Goal: Task Accomplishment & Management: Manage account settings

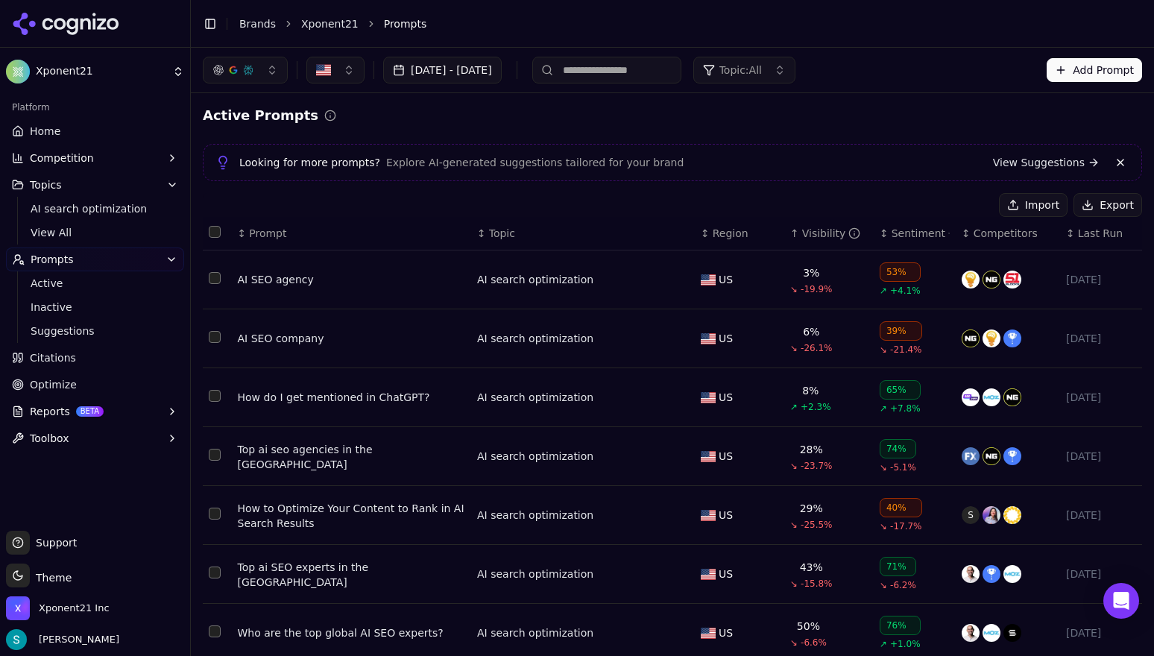
click at [256, 25] on link "Brands" at bounding box center [257, 24] width 37 height 12
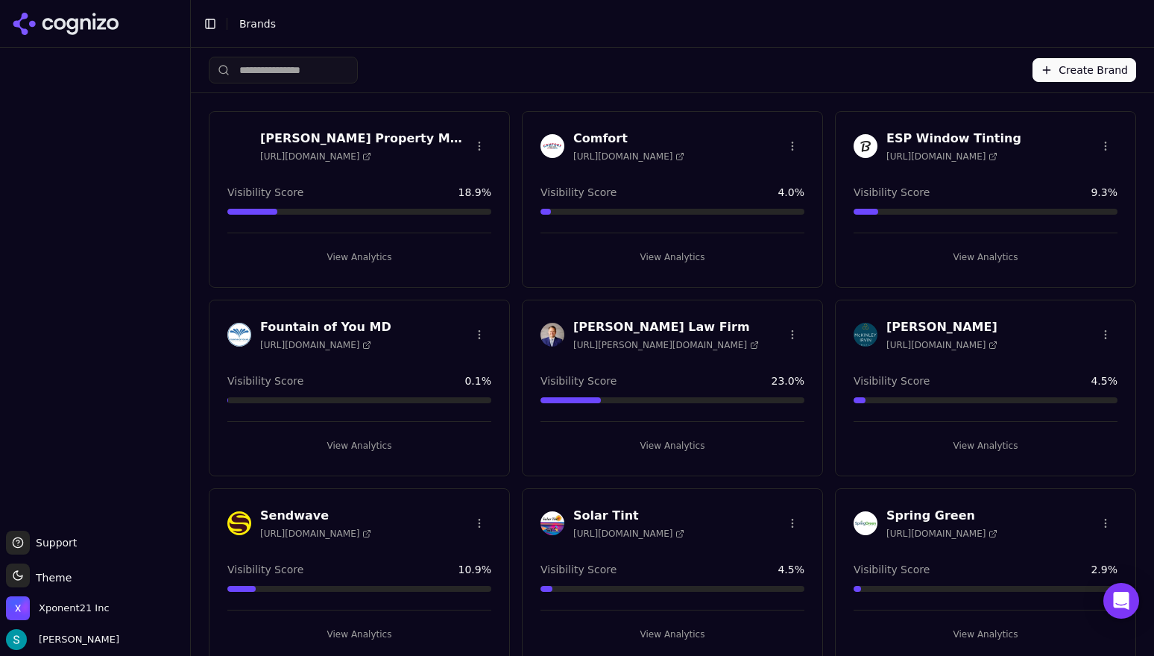
click at [1056, 75] on button "Create Brand" at bounding box center [1085, 70] width 104 height 24
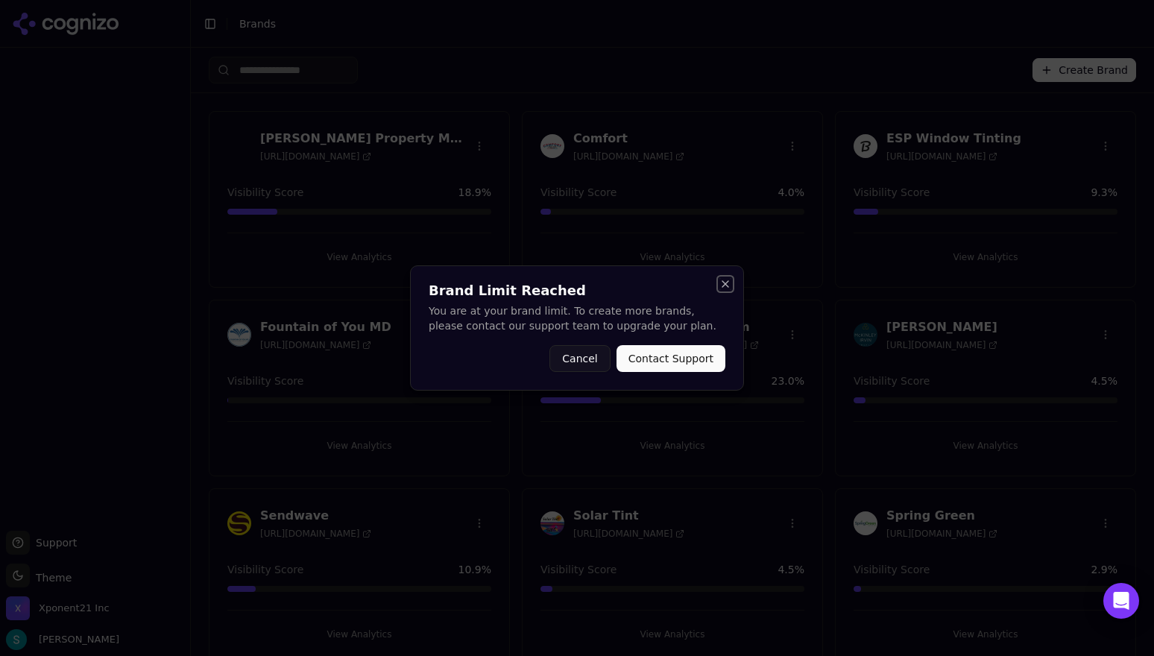
click at [721, 281] on button "Close" at bounding box center [726, 284] width 12 height 12
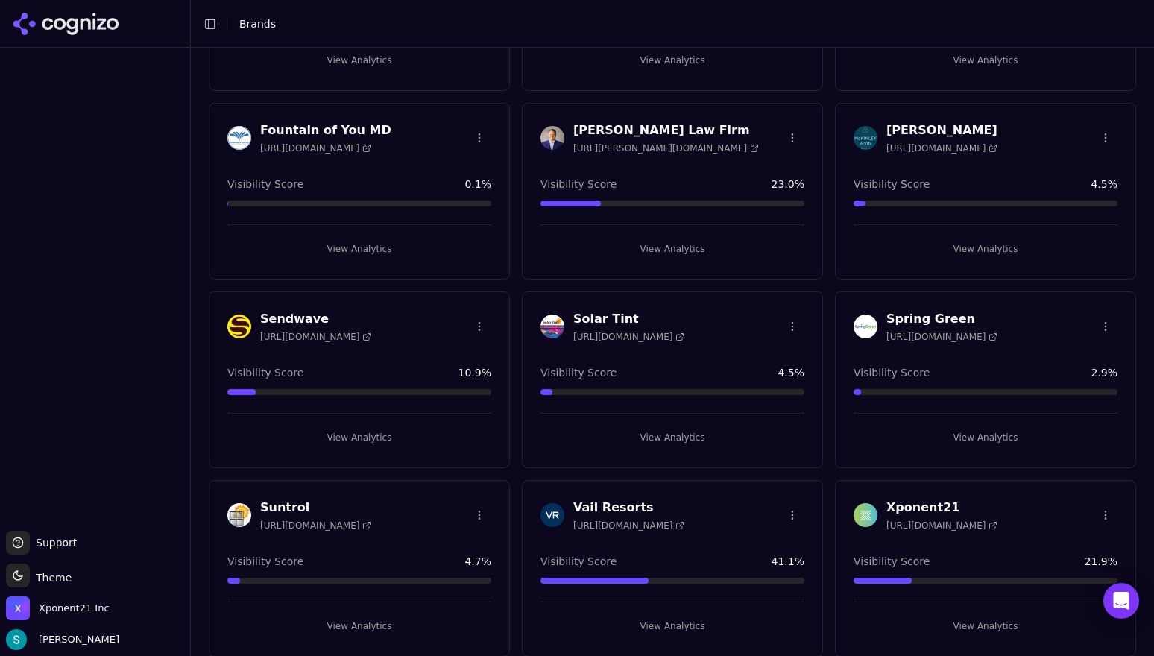
scroll to position [198, 0]
click at [788, 508] on html "Support Support Toggle theme Theme Xponent21 Inc Sam Volante Toggle Sidebar Bra…" at bounding box center [577, 328] width 1154 height 656
click at [743, 573] on div "Delete Brand" at bounding box center [749, 569] width 88 height 24
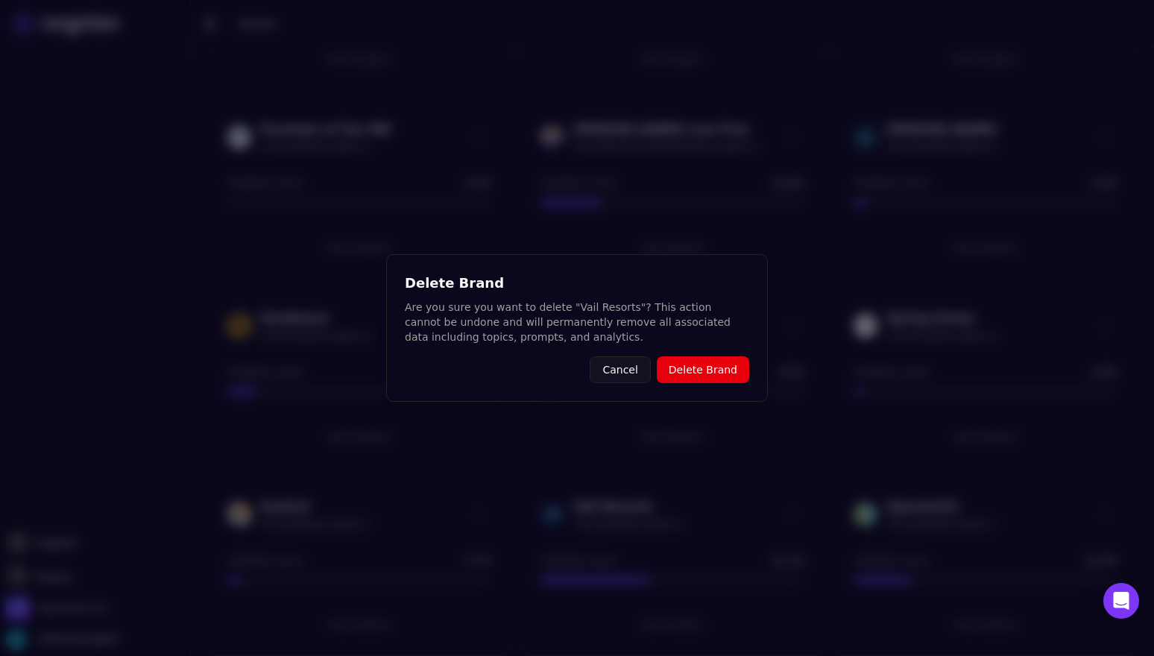
click at [717, 368] on button "Delete Brand" at bounding box center [703, 369] width 92 height 27
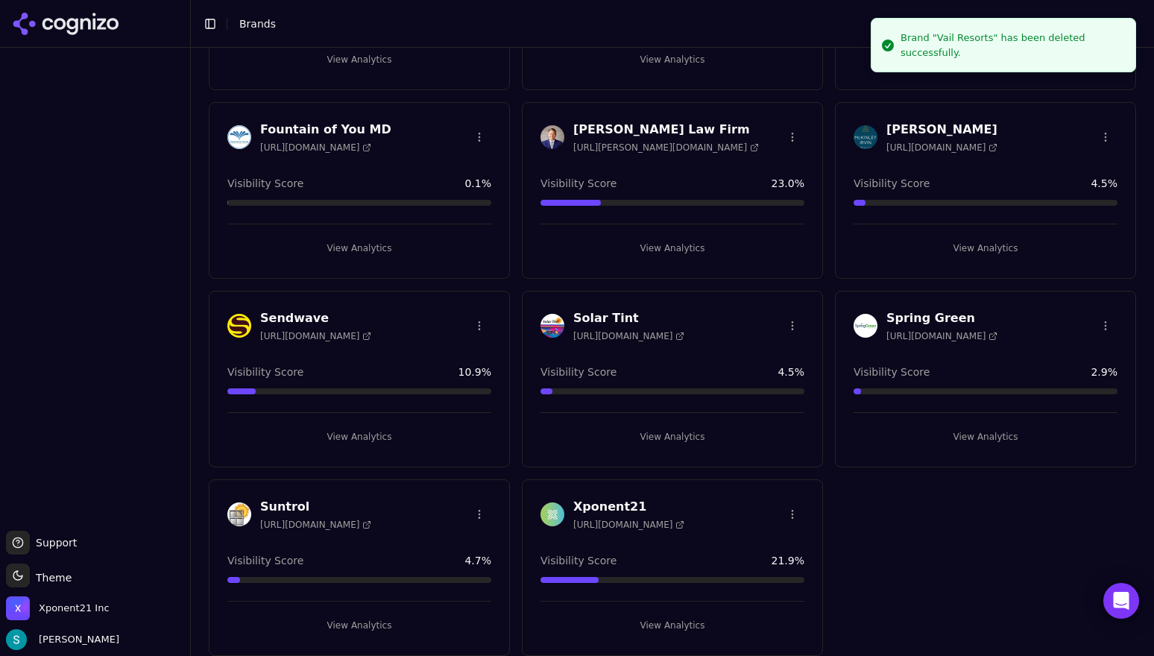
click at [1006, 550] on div "Byrd Property Management https://brydpm.com Visibility Score 18.9 % View Analyt…" at bounding box center [673, 285] width 928 height 743
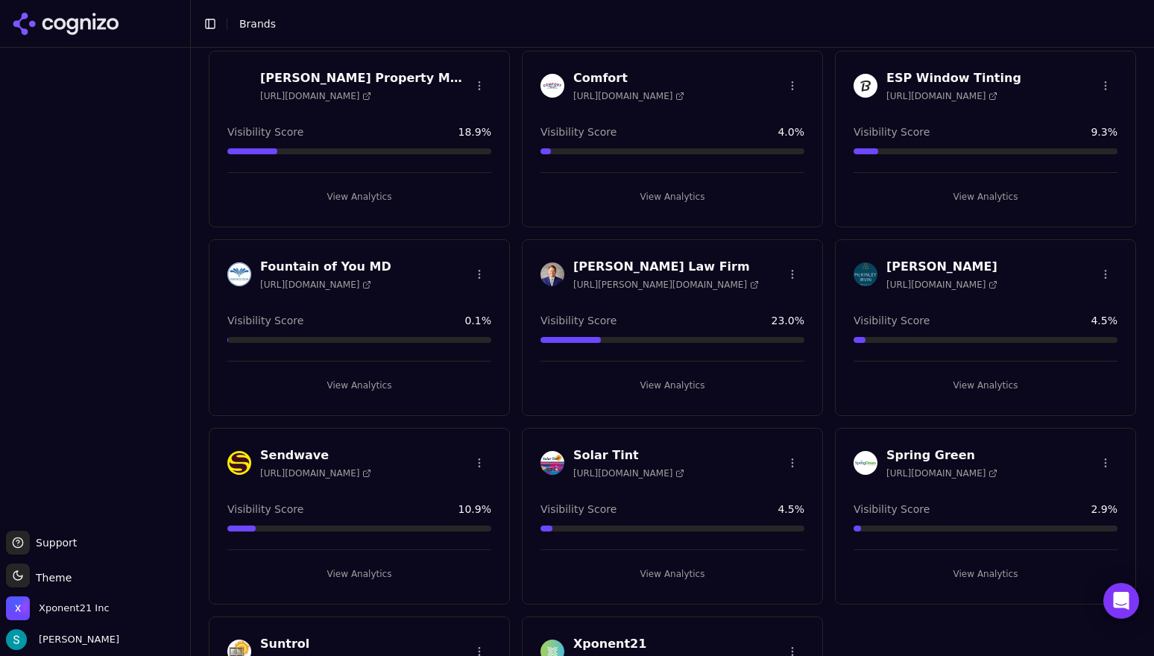
scroll to position [0, 0]
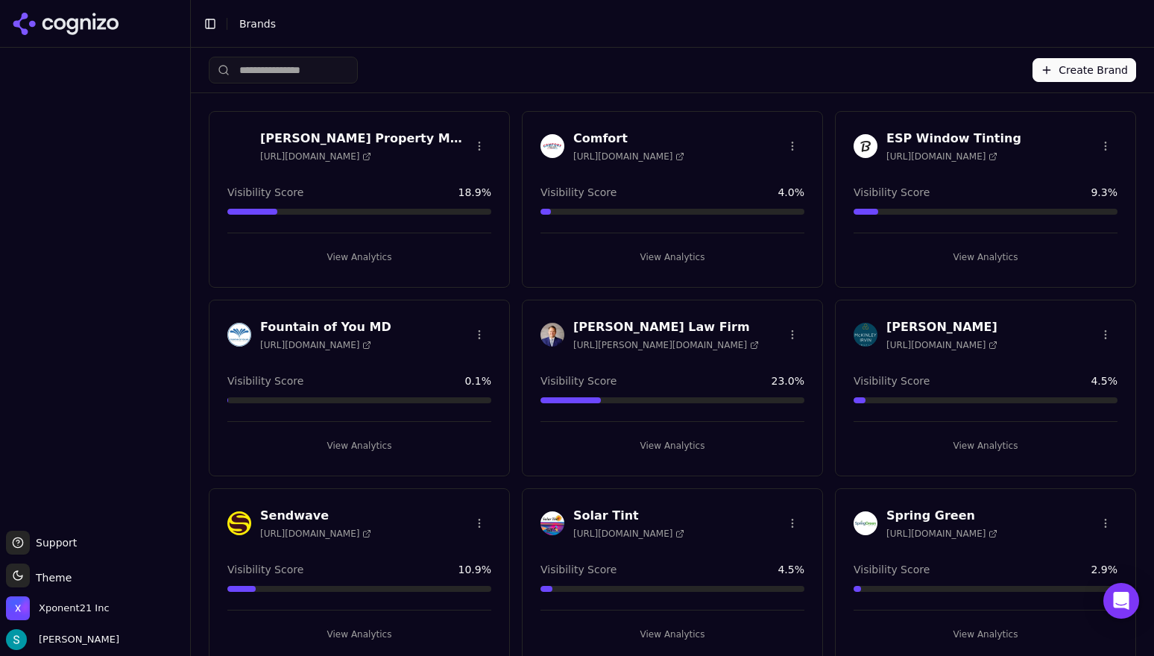
click at [1092, 70] on button "Create Brand" at bounding box center [1085, 70] width 104 height 24
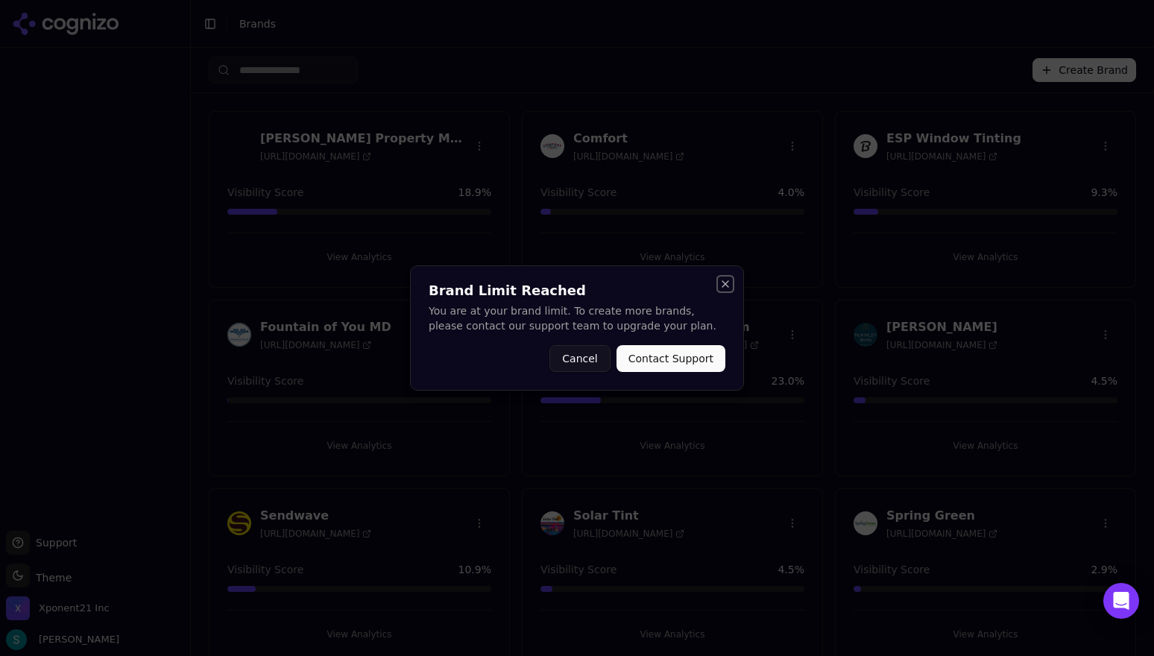
click at [720, 285] on button "Close" at bounding box center [726, 284] width 12 height 12
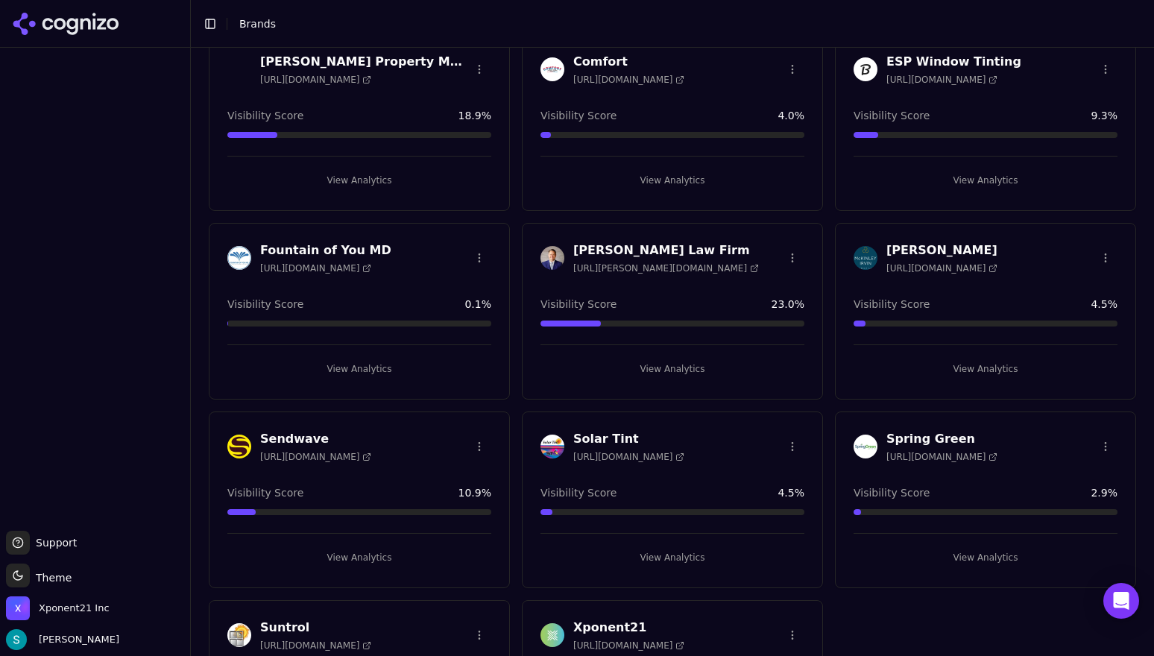
scroll to position [198, 0]
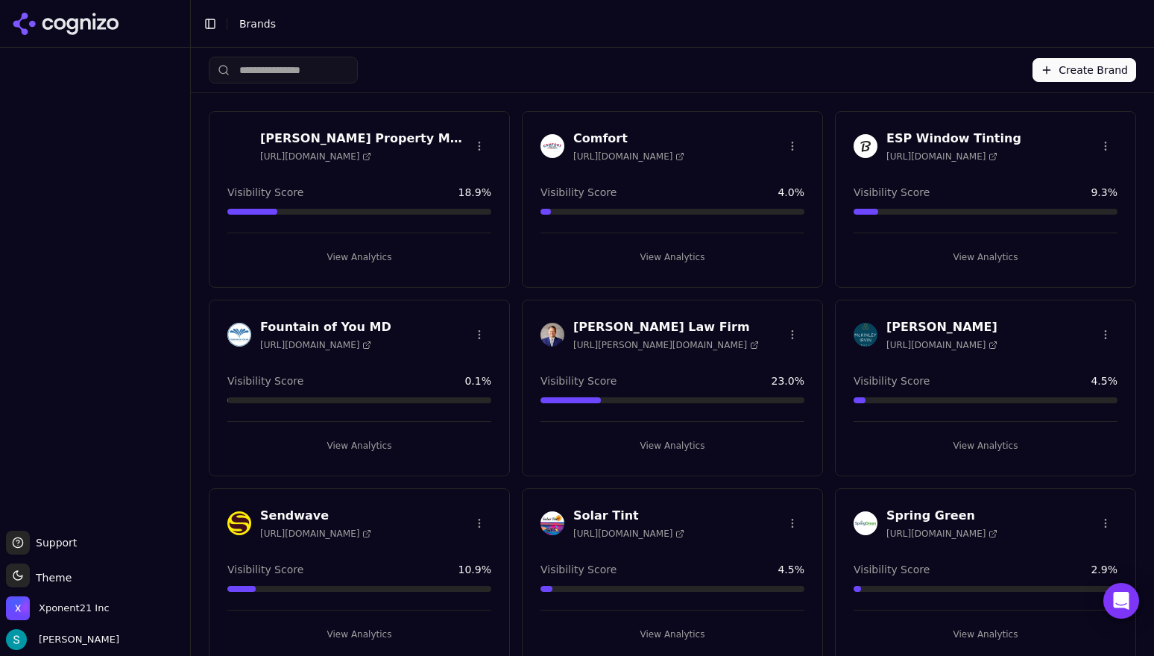
click at [1109, 74] on button "Create Brand" at bounding box center [1085, 70] width 104 height 24
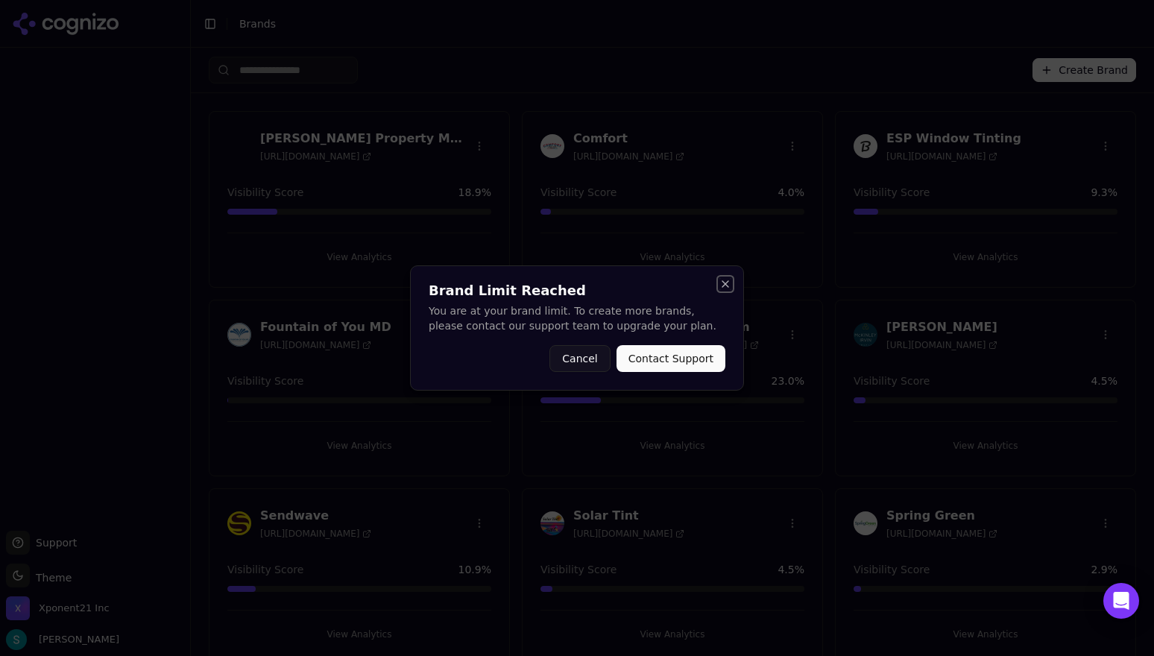
click at [726, 284] on button "Close" at bounding box center [726, 284] width 12 height 12
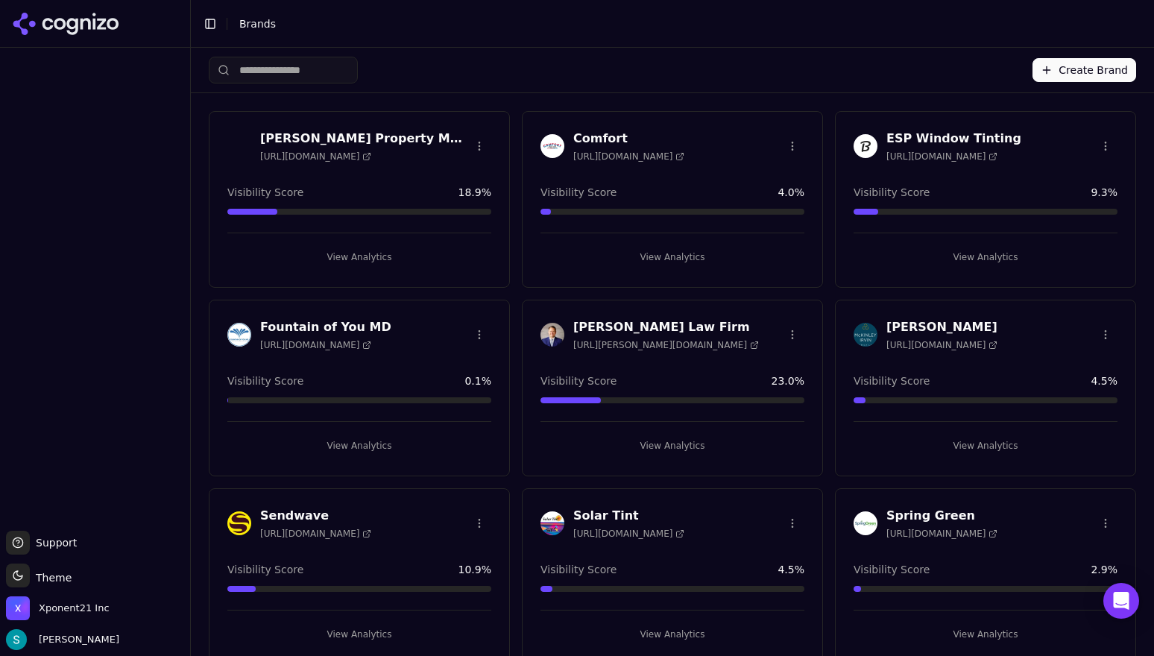
click at [79, 25] on icon at bounding box center [66, 24] width 108 height 22
click at [1071, 73] on button "Create Brand" at bounding box center [1085, 70] width 104 height 24
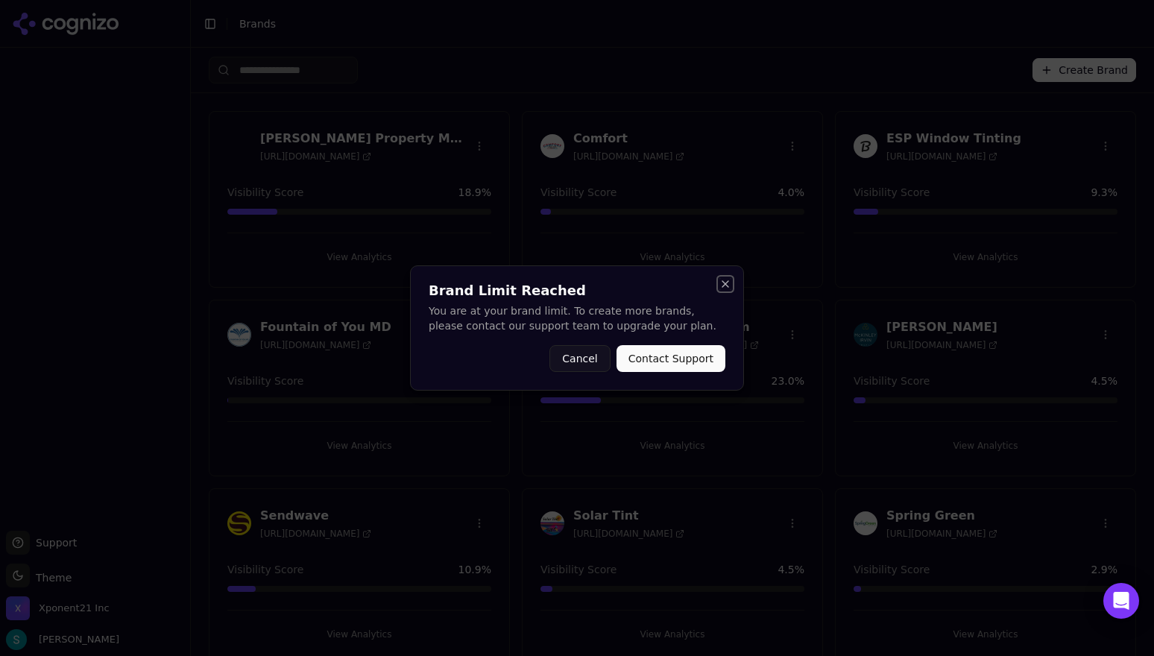
click at [723, 283] on button "Close" at bounding box center [726, 284] width 12 height 12
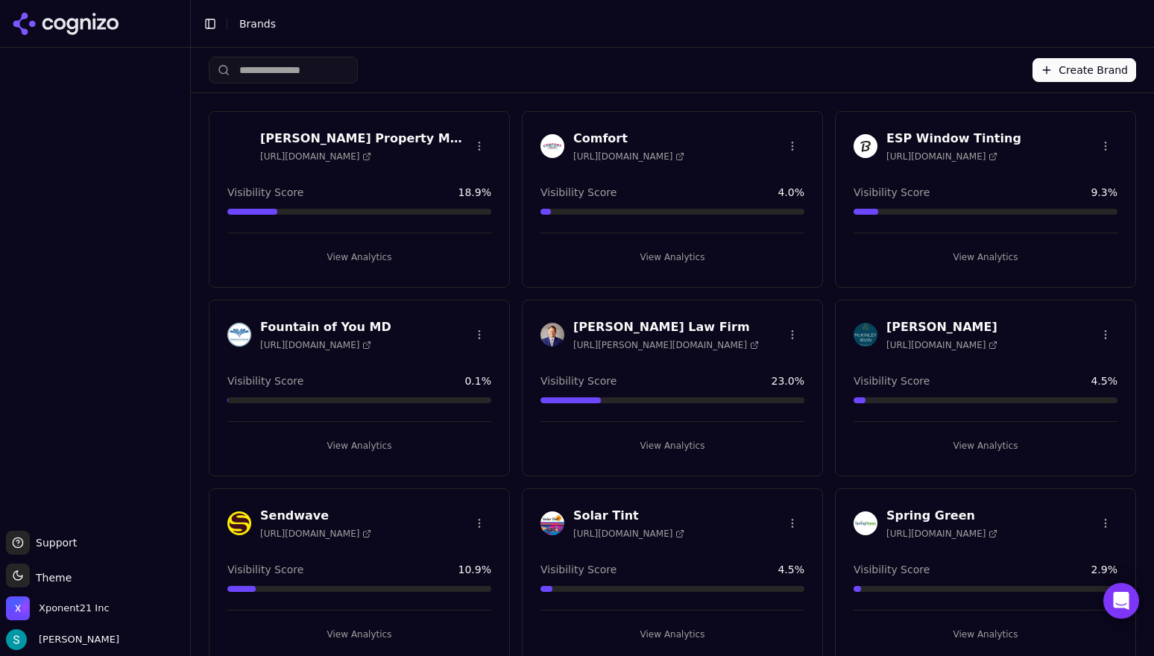
scroll to position [198, 0]
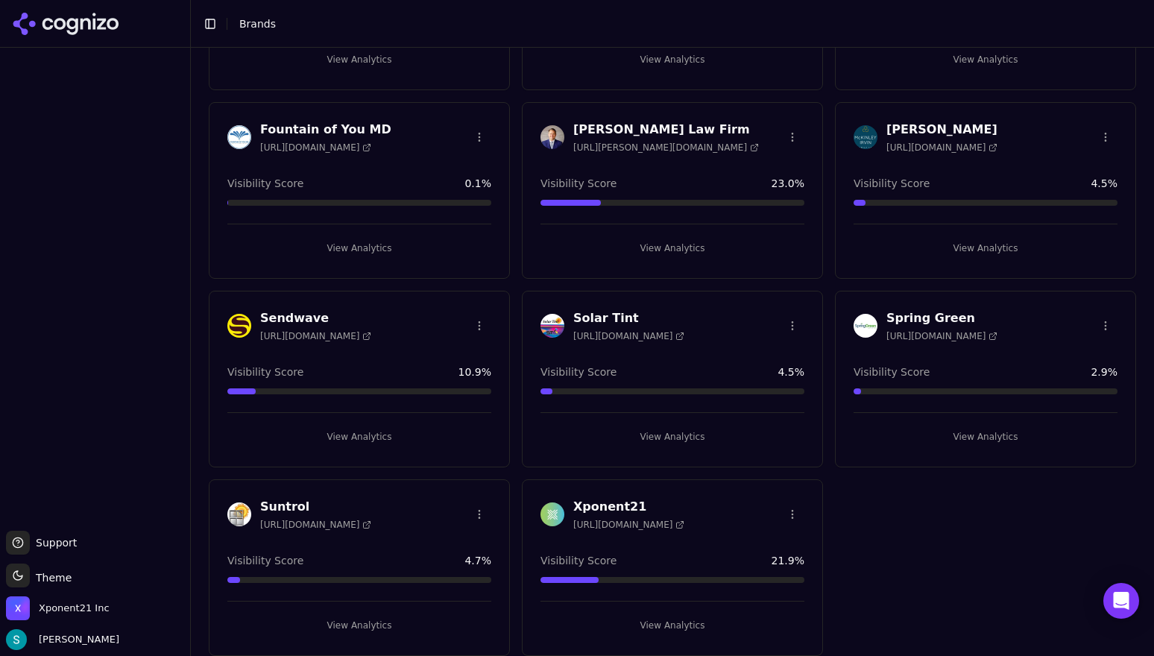
click at [87, 240] on div at bounding box center [95, 289] width 190 height 471
click at [945, 511] on div "[PERSON_NAME] Property Management [URL][DOMAIN_NAME] Visibility Score 18.9 % Vi…" at bounding box center [673, 285] width 928 height 743
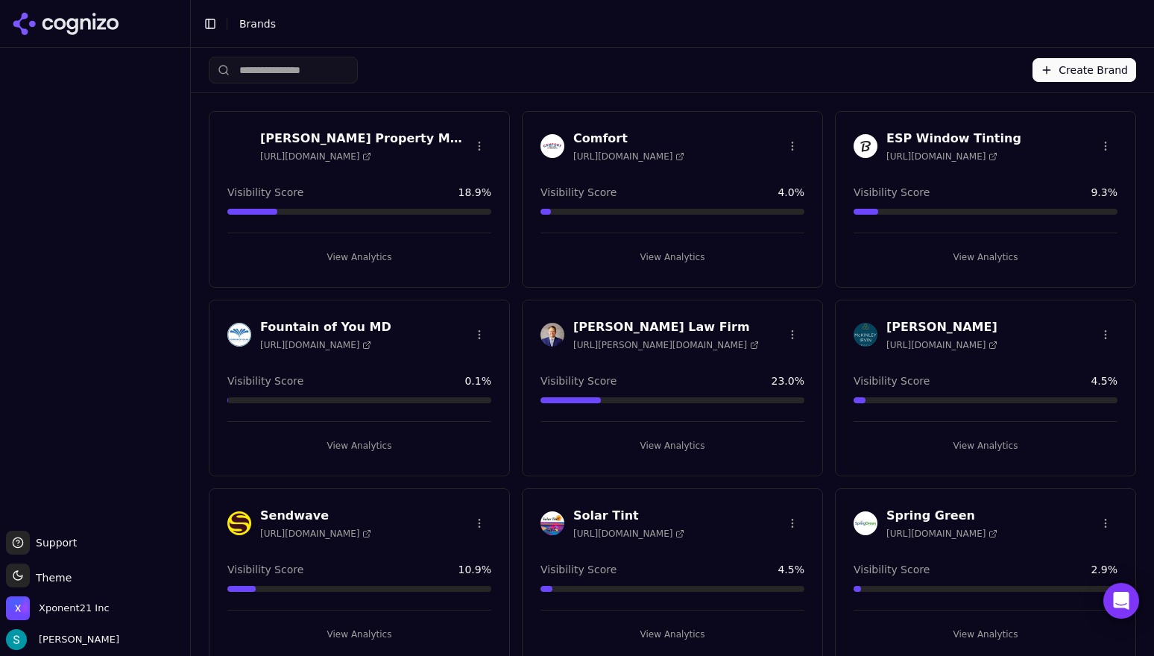
click at [587, 22] on li "Brands" at bounding box center [675, 23] width 873 height 15
